Goal: Information Seeking & Learning: Find contact information

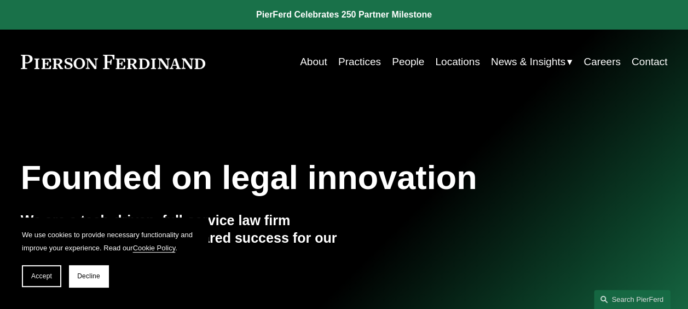
click at [439, 59] on link "Locations" at bounding box center [457, 61] width 44 height 21
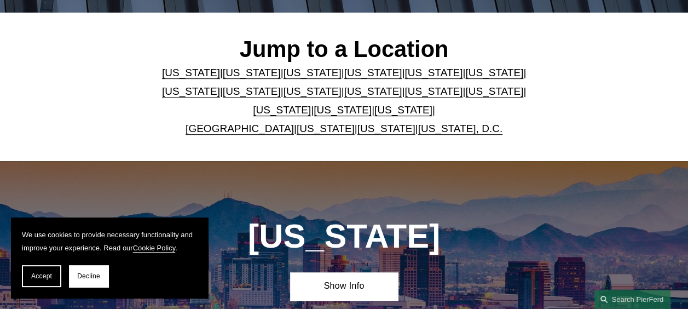
scroll to position [274, 0]
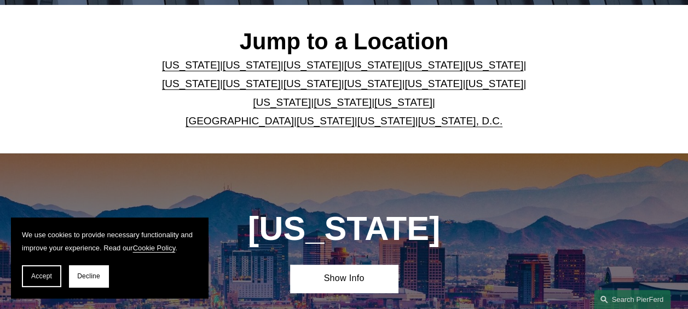
click at [332, 108] on link "[US_STATE]" at bounding box center [343, 101] width 58 height 11
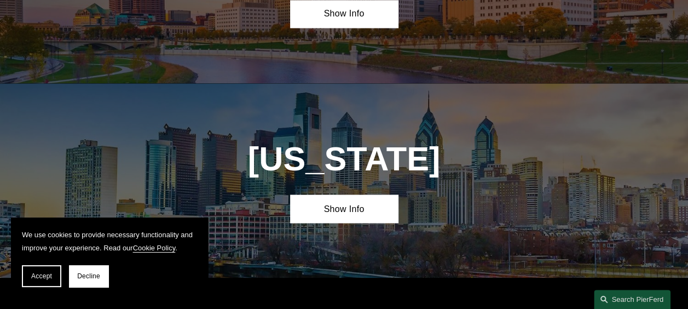
scroll to position [2990, 0]
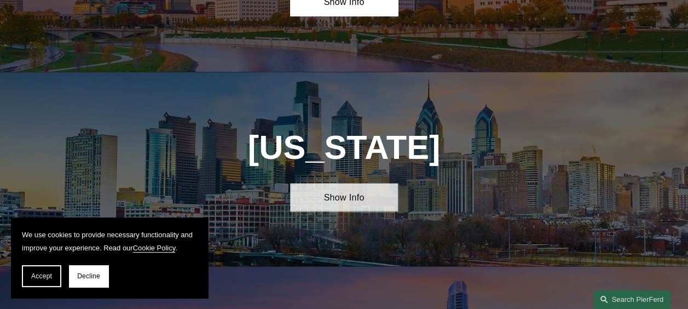
click at [332, 183] on link "Show Info" at bounding box center [344, 197] width 108 height 28
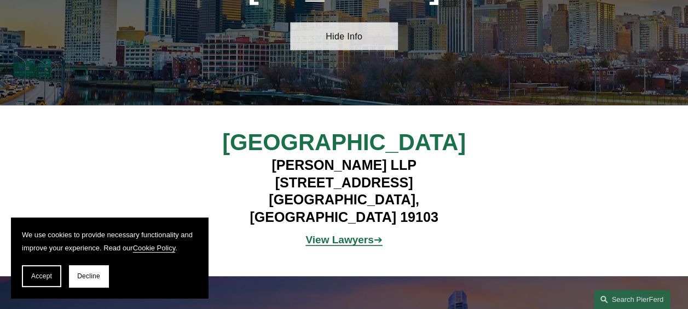
scroll to position [3154, 0]
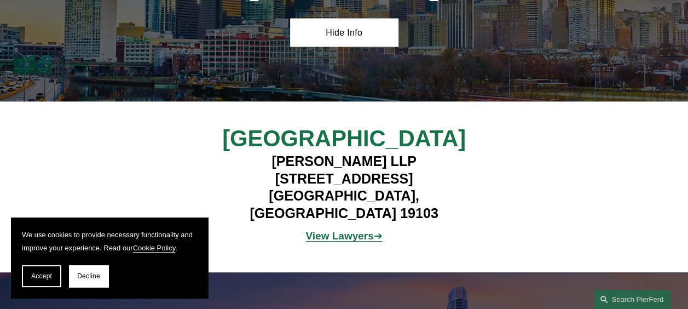
click at [335, 230] on strong "View Lawyers" at bounding box center [339, 235] width 68 height 11
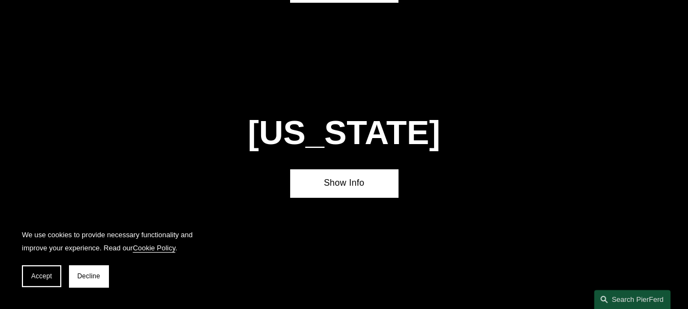
scroll to position [2114, 0]
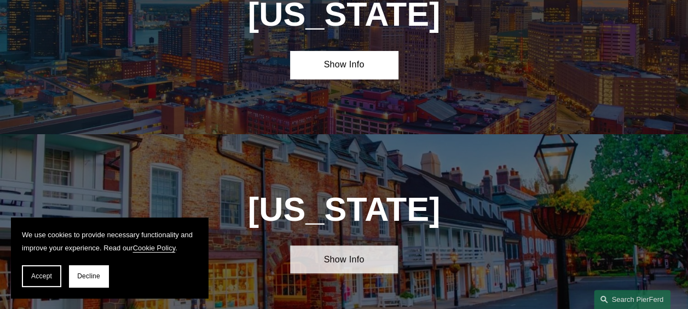
click at [352, 245] on link "Show Info" at bounding box center [344, 259] width 108 height 28
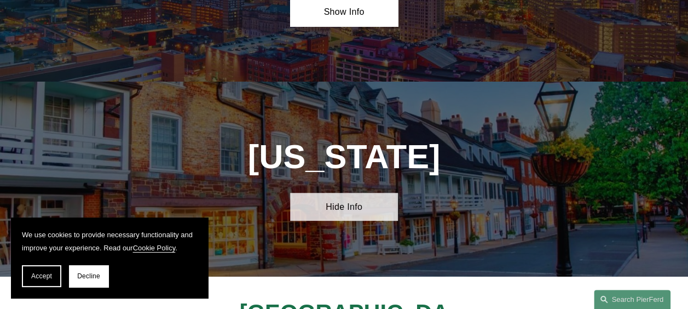
scroll to position [2333, 0]
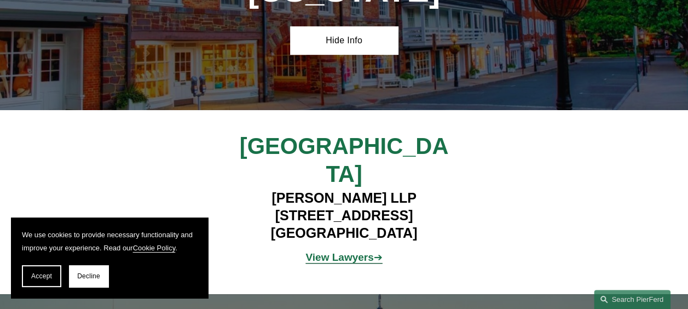
click at [348, 251] on strong "View Lawyers" at bounding box center [339, 256] width 68 height 11
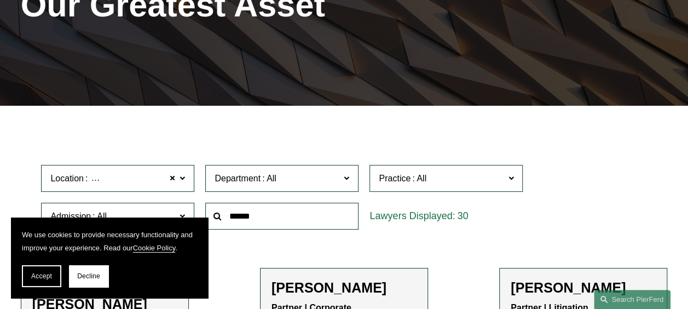
scroll to position [383, 0]
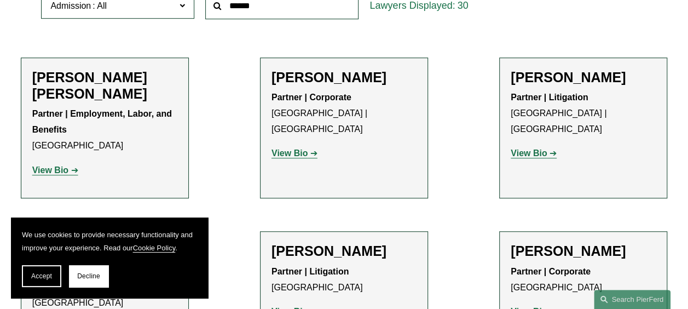
click at [293, 148] on strong "View Bio" at bounding box center [289, 152] width 36 height 9
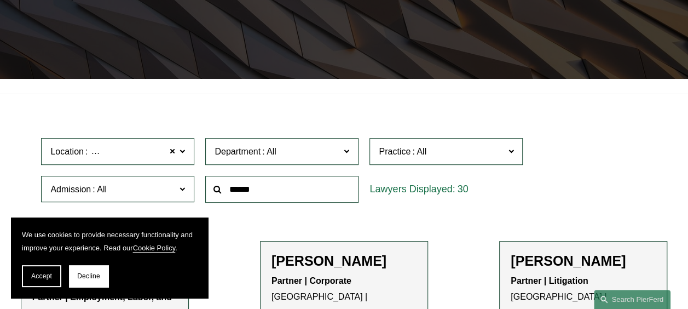
scroll to position [0, 0]
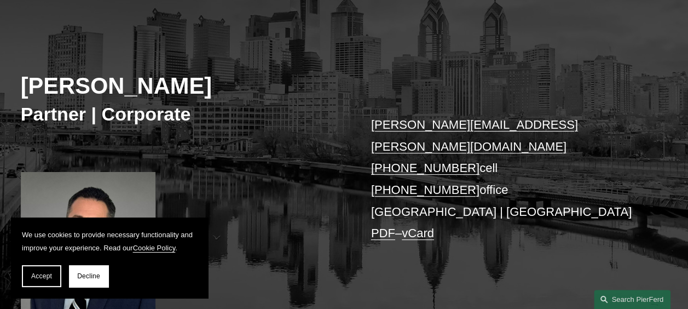
scroll to position [164, 0]
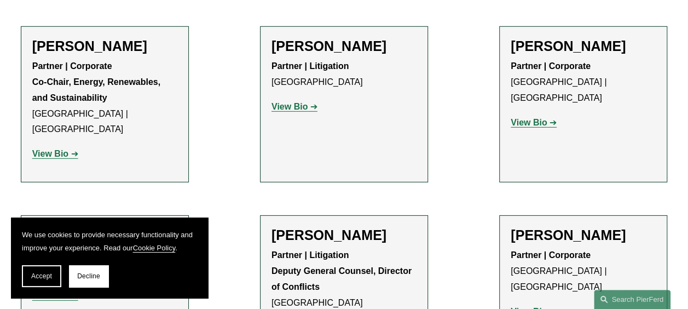
scroll to position [1752, 0]
